Goal: Task Accomplishment & Management: Use online tool/utility

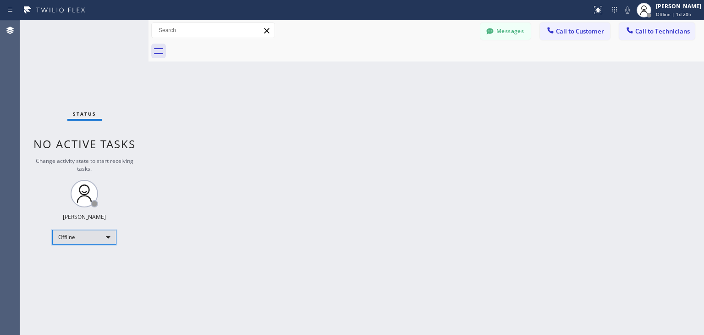
click at [106, 240] on div "Offline" at bounding box center [84, 237] width 64 height 15
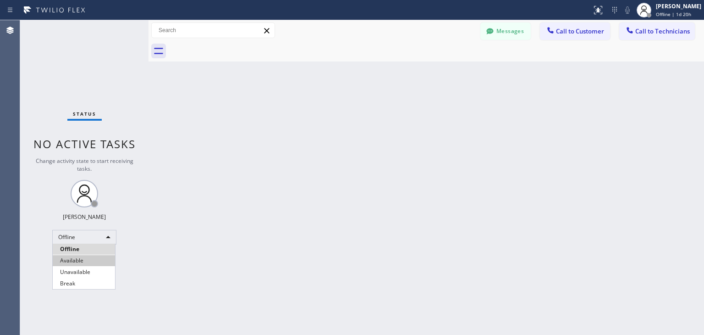
click at [95, 260] on li "Available" at bounding box center [84, 260] width 62 height 11
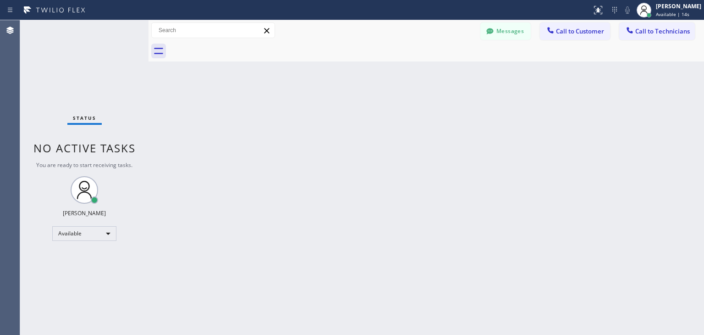
click at [66, 58] on div "Status No active tasks You are ready to start receiving tasks. [PERSON_NAME] Av…" at bounding box center [84, 177] width 128 height 314
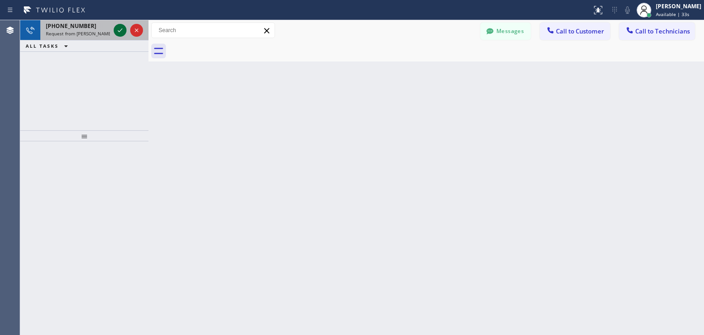
click at [118, 34] on icon at bounding box center [120, 30] width 11 height 11
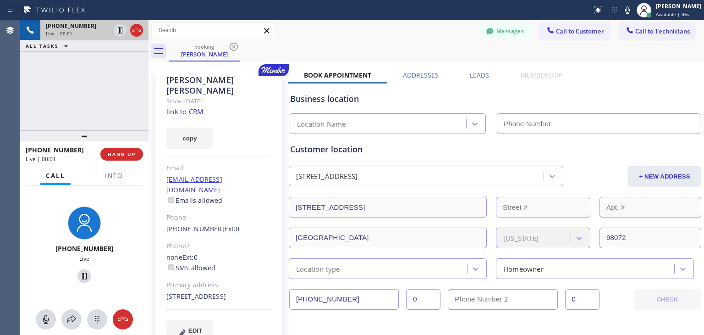
type input "[PHONE_NUMBER]"
click at [44, 319] on icon at bounding box center [46, 318] width 6 height 9
click at [44, 318] on icon at bounding box center [45, 319] width 11 height 11
click at [116, 157] on button "HANG UP" at bounding box center [121, 154] width 43 height 13
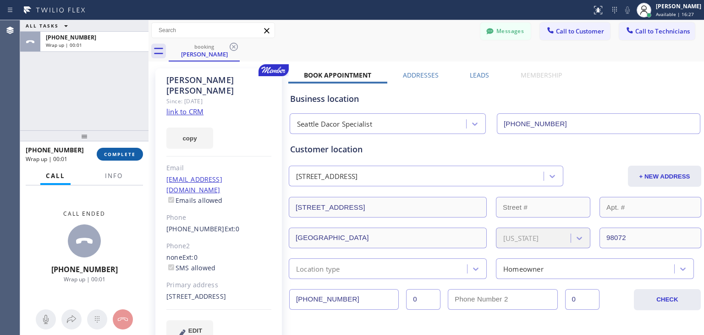
click at [110, 156] on span "COMPLETE" at bounding box center [120, 154] width 32 height 6
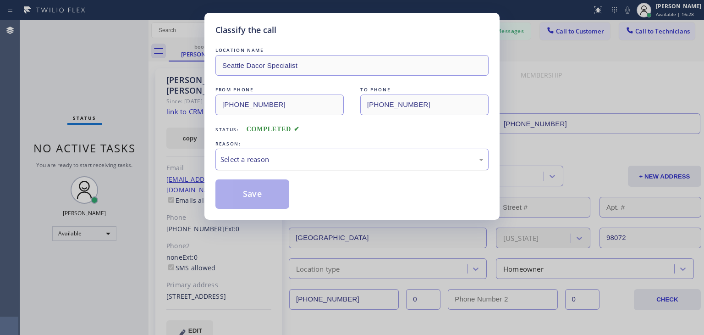
drag, startPoint x: 356, startPoint y: 161, endPoint x: 351, endPoint y: 168, distance: 8.3
click at [356, 162] on div "Select a reason" at bounding box center [351, 159] width 263 height 11
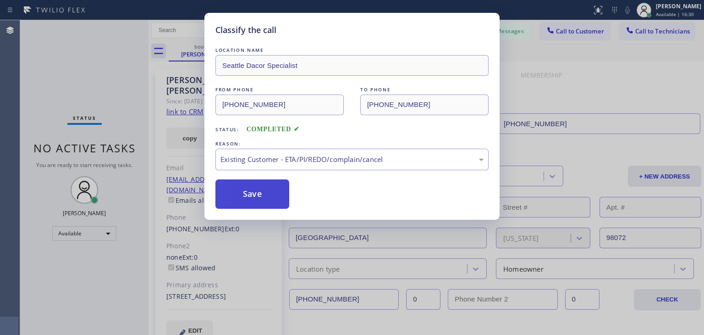
click at [242, 190] on button "Save" at bounding box center [252, 193] width 74 height 29
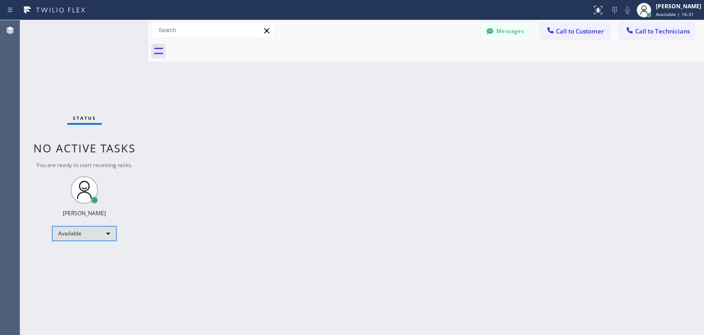
click at [105, 233] on div "Available" at bounding box center [84, 233] width 64 height 15
click at [98, 242] on li "Offline" at bounding box center [84, 245] width 62 height 11
click at [182, 230] on div "Back to Dashboard Change Sender ID Customers Technicians WE [PERSON_NAME] [DATE…" at bounding box center [427, 177] width 556 height 314
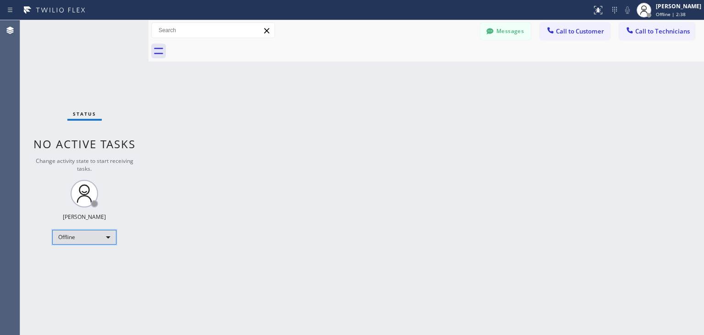
click at [81, 239] on div "Offline" at bounding box center [84, 237] width 64 height 15
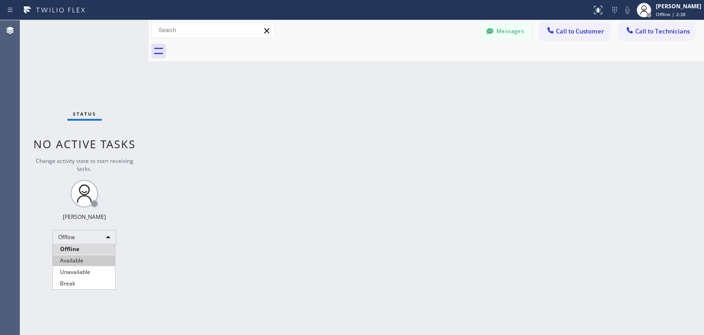
click at [83, 261] on li "Available" at bounding box center [84, 260] width 62 height 11
click at [294, 271] on div "Back to Dashboard Change Sender ID Customers Technicians WE [PERSON_NAME] [DATE…" at bounding box center [427, 177] width 556 height 314
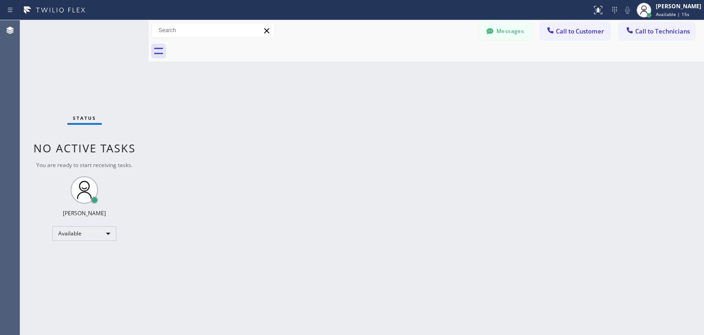
click at [666, 109] on div "Back to Dashboard Change Sender ID Customers Technicians WE [PERSON_NAME] [DATE…" at bounding box center [427, 177] width 556 height 314
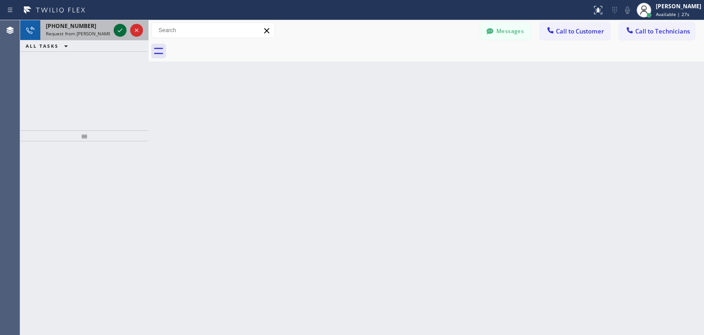
click at [117, 33] on icon at bounding box center [120, 30] width 11 height 11
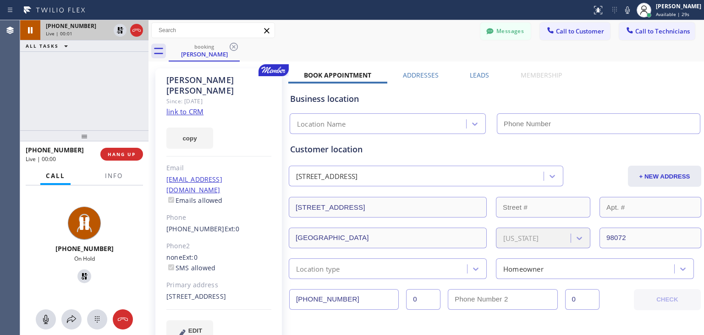
type input "[PHONE_NUMBER]"
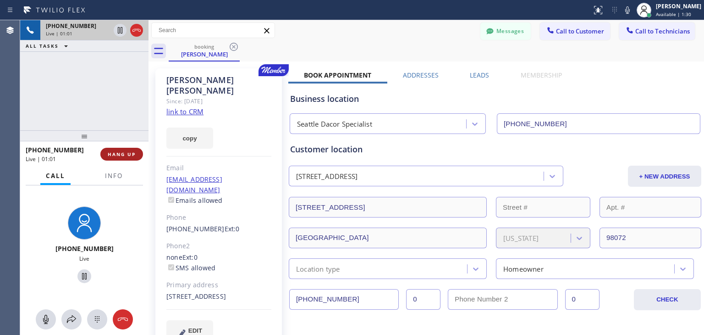
click at [121, 159] on button "HANG UP" at bounding box center [121, 154] width 43 height 13
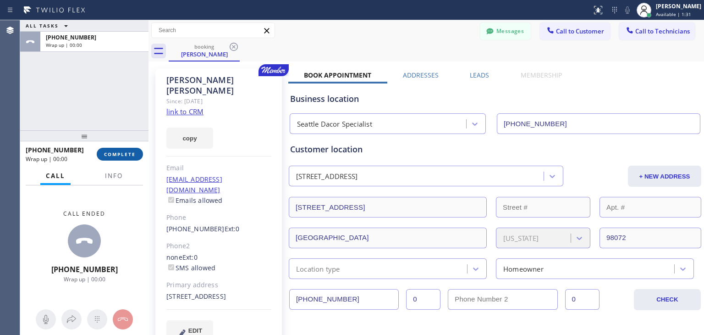
click at [117, 152] on span "COMPLETE" at bounding box center [120, 154] width 32 height 6
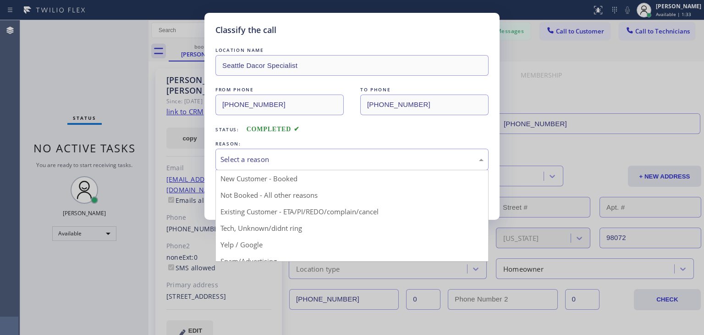
click at [243, 157] on div "Select a reason" at bounding box center [351, 159] width 263 height 11
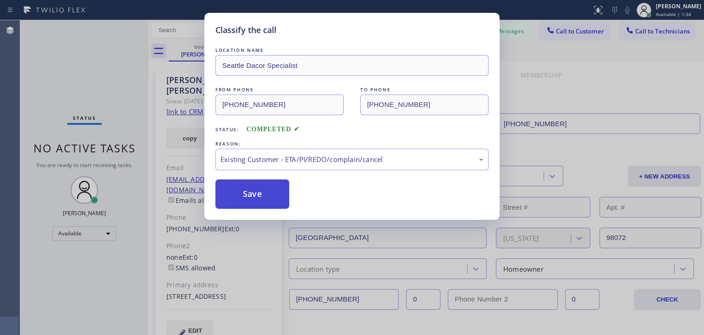
click at [239, 190] on button "Save" at bounding box center [252, 193] width 74 height 29
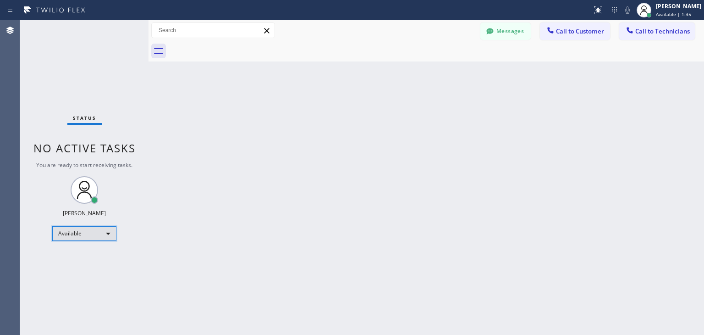
click at [109, 232] on div "Available" at bounding box center [84, 233] width 64 height 15
click at [98, 243] on li "Offline" at bounding box center [84, 245] width 62 height 11
click at [265, 237] on div "Back to Dashboard Change Sender ID Customers Technicians WE [PERSON_NAME] [DATE…" at bounding box center [427, 177] width 556 height 314
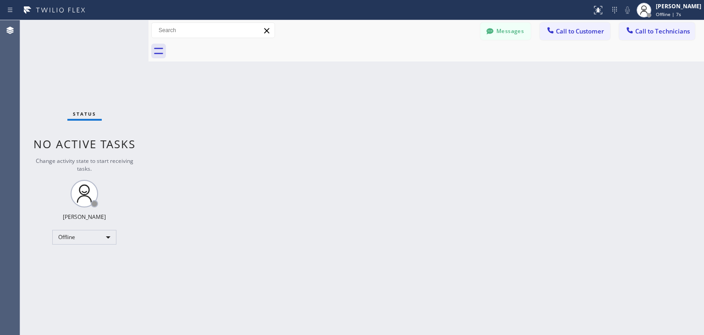
click at [603, 209] on div "Back to Dashboard Change Sender ID Customers Technicians WE [PERSON_NAME] [DATE…" at bounding box center [427, 177] width 556 height 314
